Goal: Task Accomplishment & Management: Manage account settings

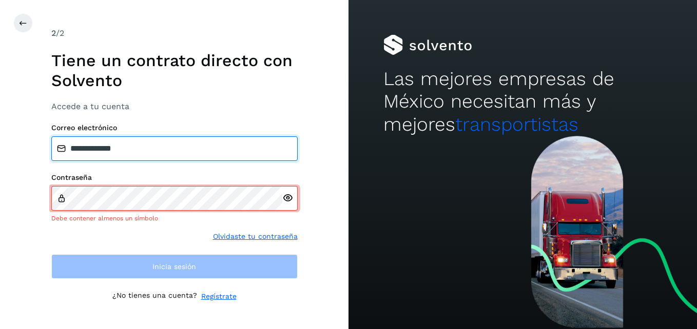
drag, startPoint x: 129, startPoint y: 155, endPoint x: 4, endPoint y: 145, distance: 125.1
click at [4, 145] on div "**********" at bounding box center [174, 164] width 348 height 329
drag, startPoint x: 110, startPoint y: 147, endPoint x: 0, endPoint y: 143, distance: 110.4
click at [0, 143] on html "2 /2 Tiene un contrato directo con Solvento Accede a tu cuenta Correo electróni…" at bounding box center [348, 164] width 697 height 329
type input "**********"
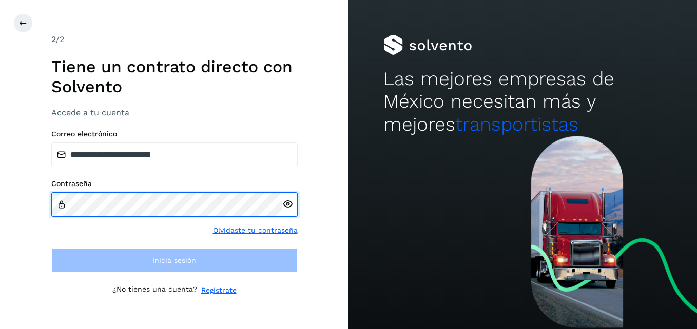
click at [0, 202] on html "**********" at bounding box center [348, 164] width 697 height 329
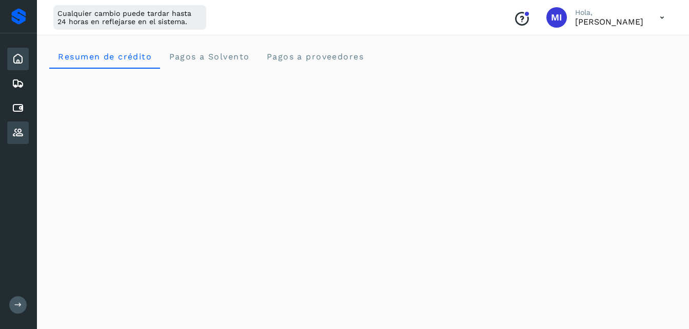
click at [21, 127] on icon at bounding box center [18, 133] width 12 height 12
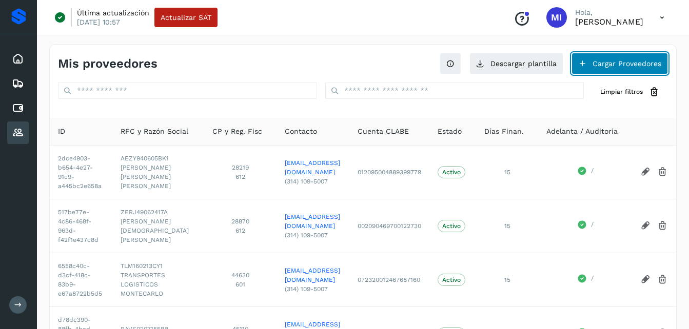
click at [626, 58] on button "Cargar Proveedores" at bounding box center [620, 64] width 96 height 22
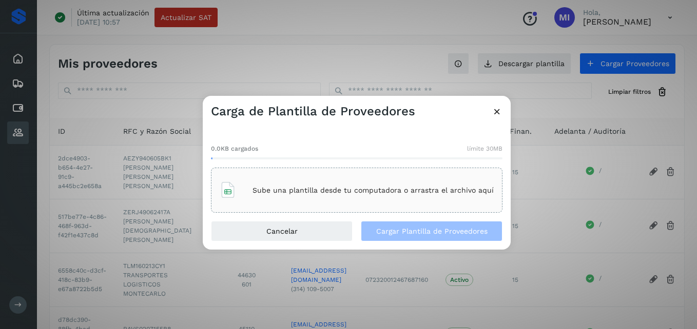
click at [368, 185] on div "Sube una plantilla desde tu computadora o arrastra el archivo aquí" at bounding box center [357, 191] width 274 height 28
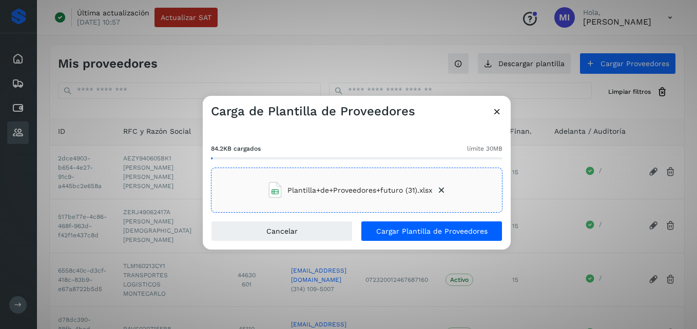
click at [415, 218] on div "84.2KB cargados límite 30MB Plantilla+de+Proveedores+futuro (31).xlsx" at bounding box center [357, 171] width 308 height 102
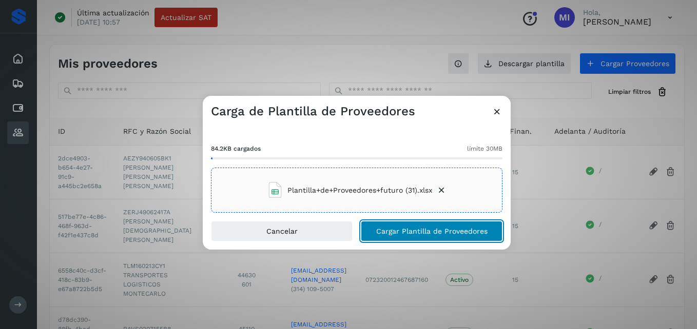
click at [414, 228] on span "Cargar Plantilla de Proveedores" at bounding box center [431, 231] width 111 height 7
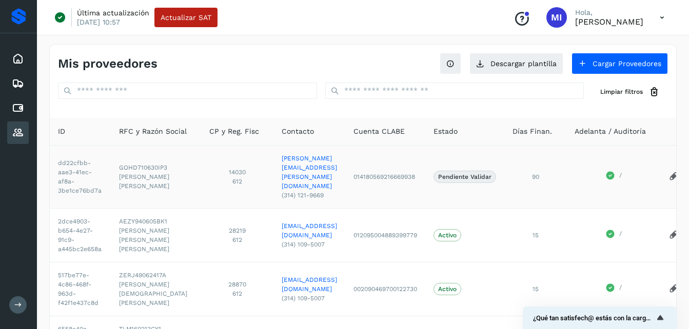
click at [614, 172] on icon at bounding box center [610, 175] width 8 height 8
click at [24, 103] on icon at bounding box center [18, 108] width 12 height 12
click at [16, 108] on icon at bounding box center [18, 108] width 12 height 12
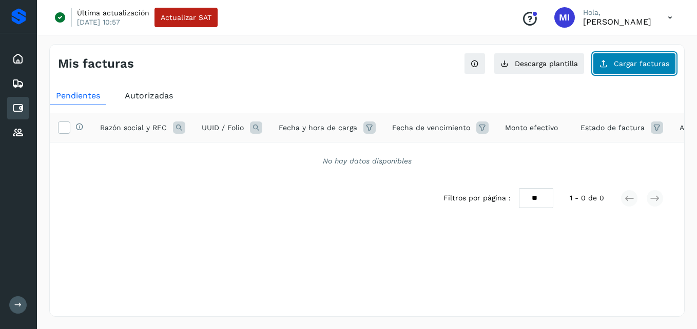
click at [621, 72] on button "Cargar facturas" at bounding box center [634, 64] width 83 height 22
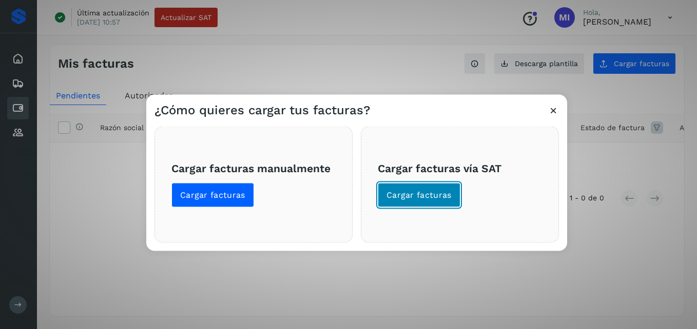
click at [427, 193] on span "Cargar facturas" at bounding box center [418, 195] width 65 height 11
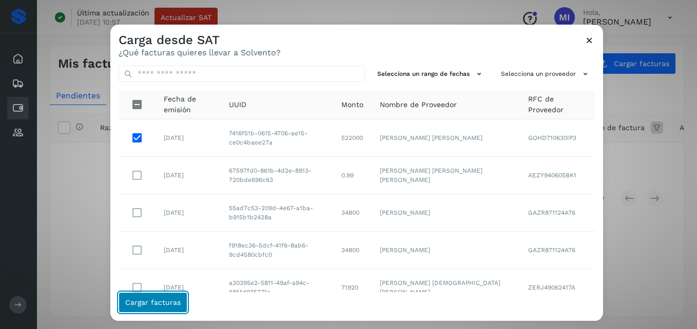
click at [168, 304] on span "Cargar facturas" at bounding box center [152, 302] width 55 height 7
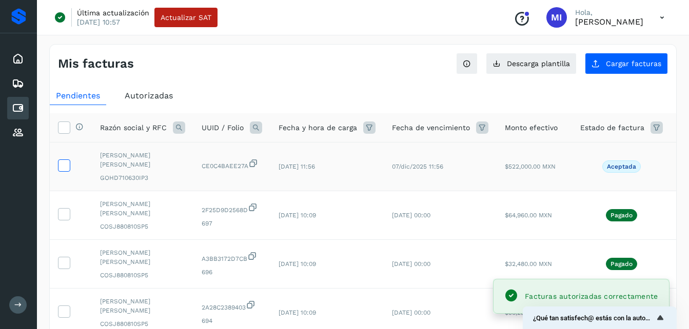
click at [61, 167] on icon at bounding box center [64, 165] width 11 height 11
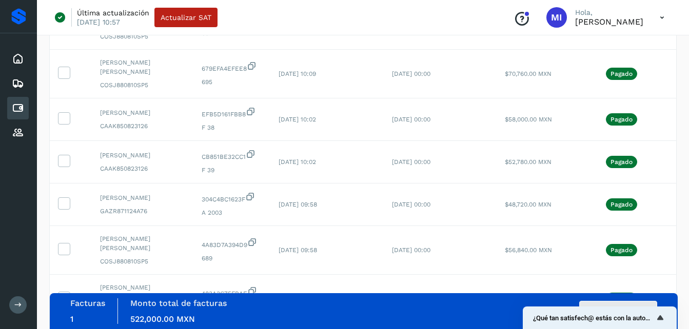
scroll to position [377, 0]
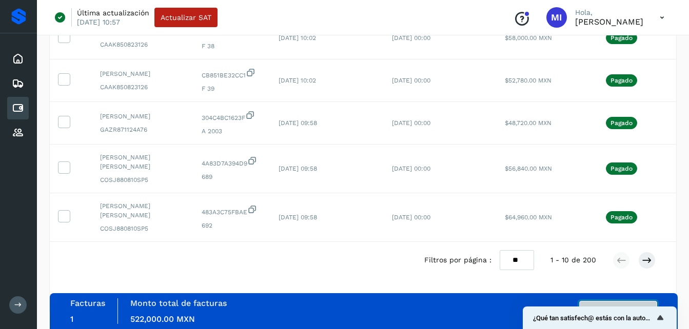
click at [649, 301] on button "Autorizar facturas" at bounding box center [618, 311] width 78 height 21
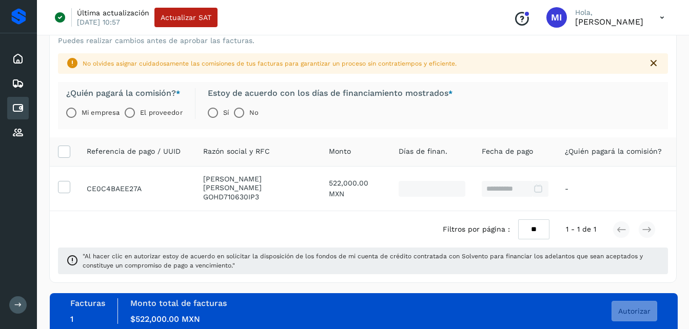
scroll to position [50, 0]
click at [625, 310] on span "Autorizar" at bounding box center [634, 311] width 32 height 7
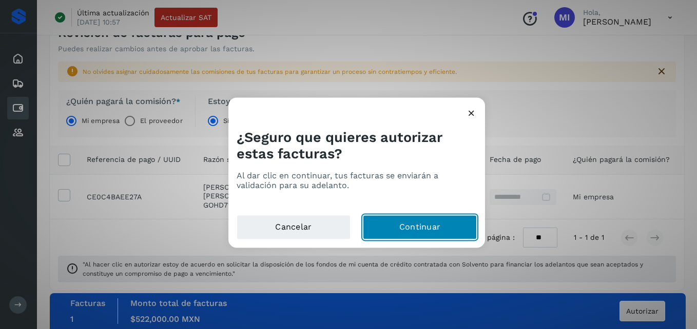
click at [413, 216] on button "Continuar" at bounding box center [420, 228] width 114 height 25
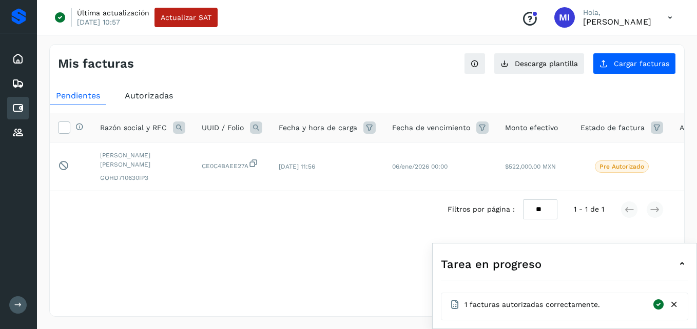
click at [685, 263] on icon at bounding box center [682, 264] width 12 height 12
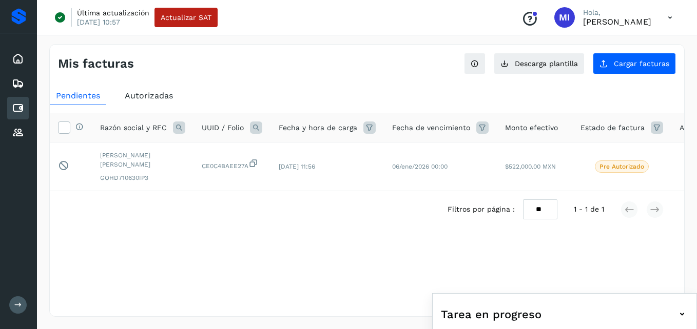
click at [311, 84] on div "Pendientes Autorizadas Selecciona todas las facturas disponibles para autorizac…" at bounding box center [367, 174] width 634 height 183
click at [684, 314] on icon at bounding box center [682, 314] width 12 height 12
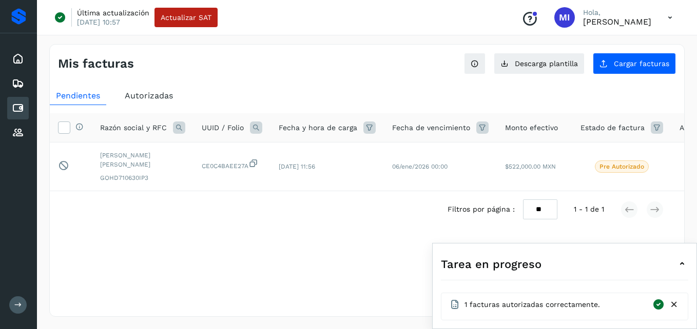
click at [413, 228] on div "Filtros por página : ** ** ** 1 - 1 de 1" at bounding box center [367, 209] width 634 height 36
click at [150, 88] on div "Autorizadas" at bounding box center [149, 96] width 61 height 18
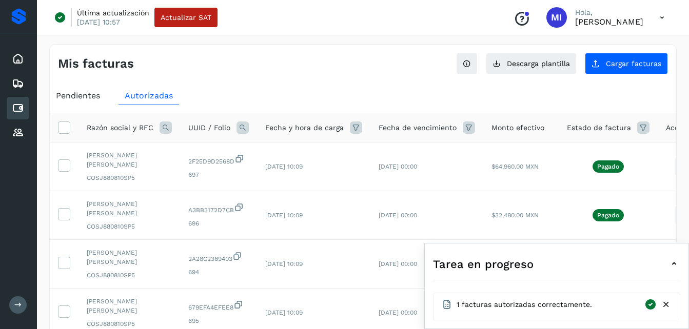
click at [91, 102] on div "Pendientes" at bounding box center [78, 96] width 56 height 18
